Goal: Download file/media

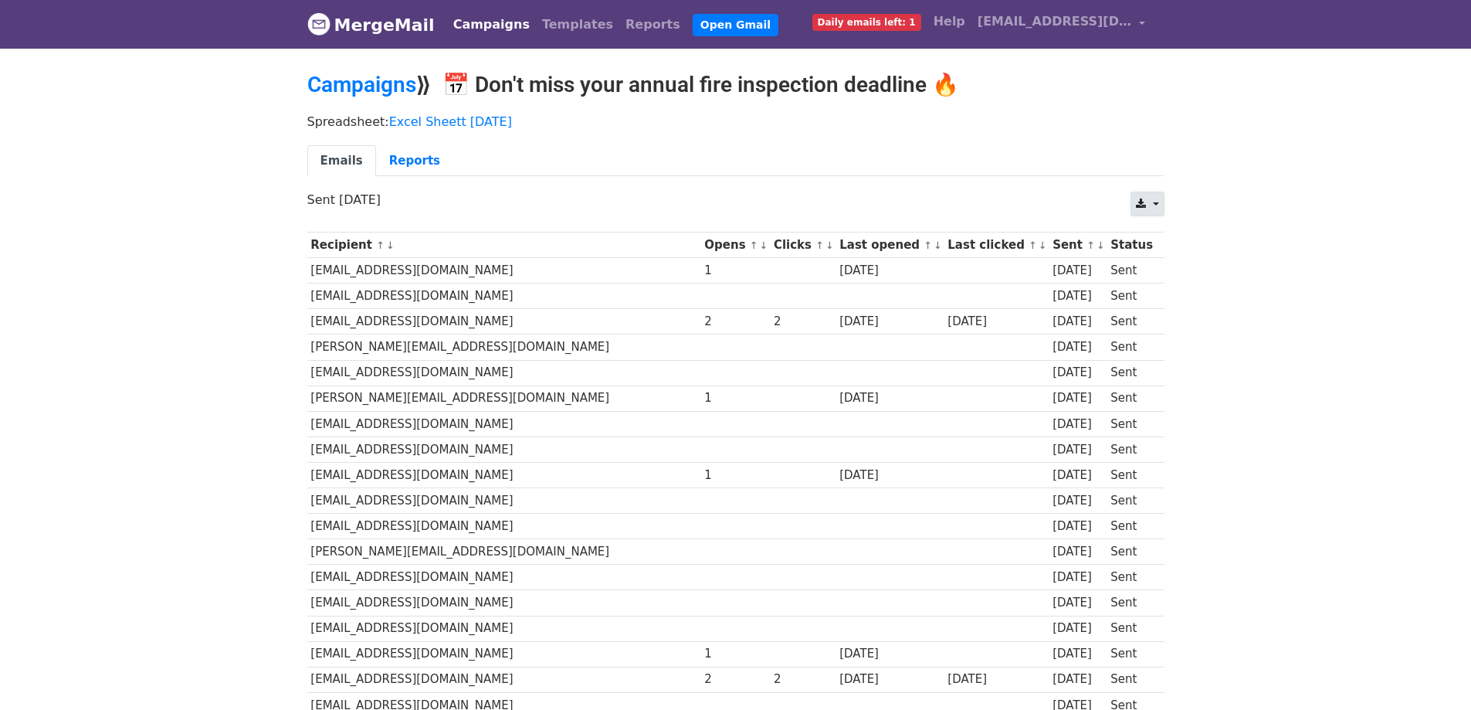
click at [1156, 202] on link at bounding box center [1146, 203] width 33 height 25
click at [1168, 234] on link "CSV" at bounding box center [1165, 239] width 69 height 25
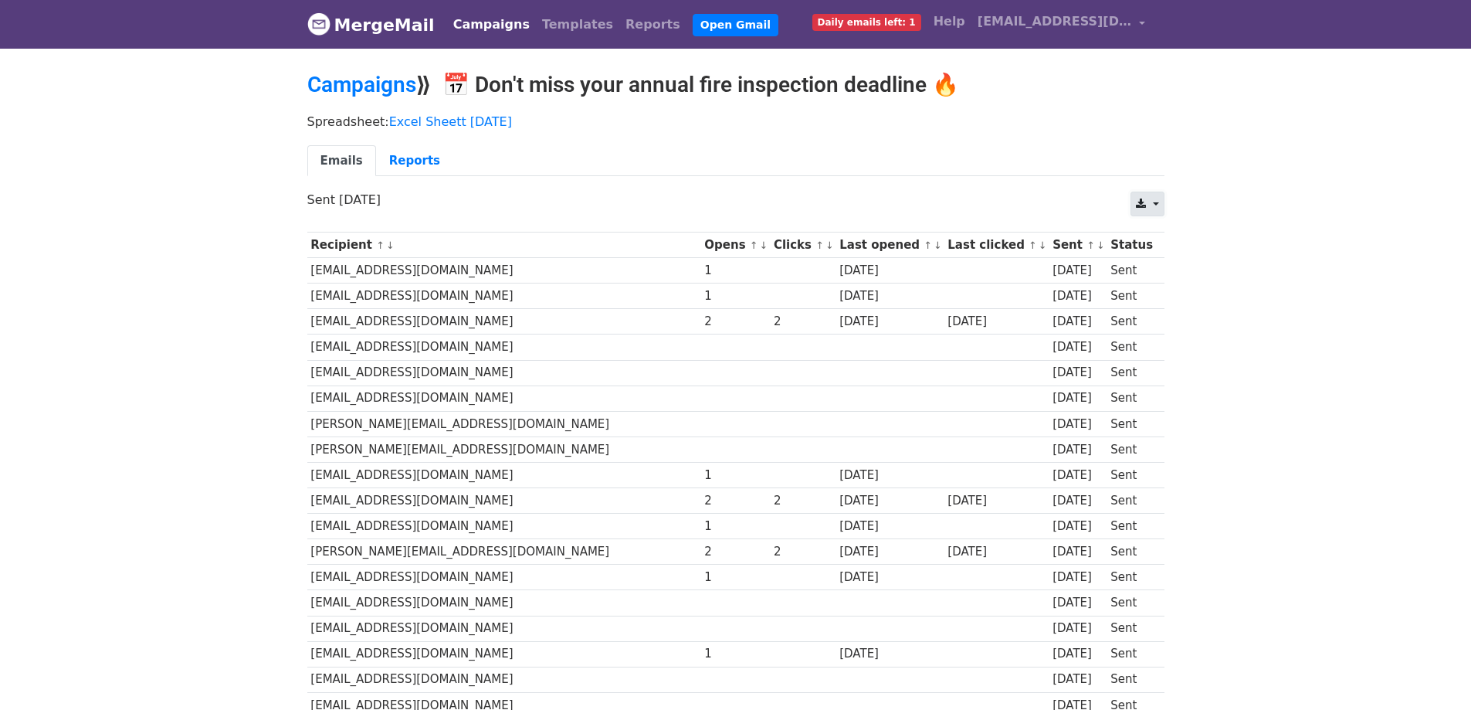
click at [1133, 199] on link at bounding box center [1146, 203] width 33 height 25
click at [1143, 229] on link "CSV" at bounding box center [1165, 239] width 69 height 25
